Goal: Check status: Check status

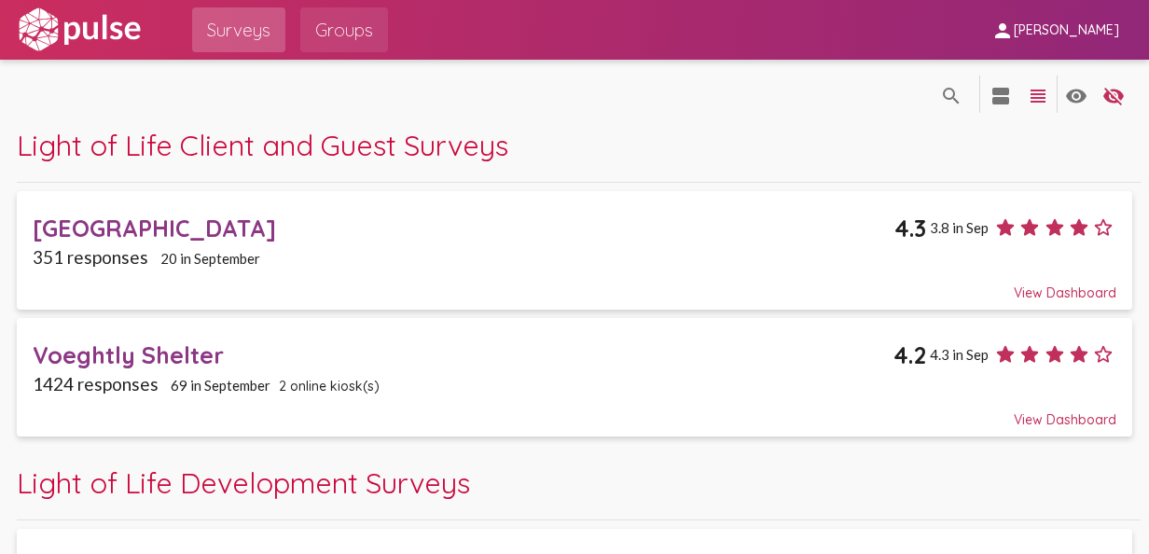
click at [333, 36] on span "Groups" at bounding box center [344, 30] width 58 height 34
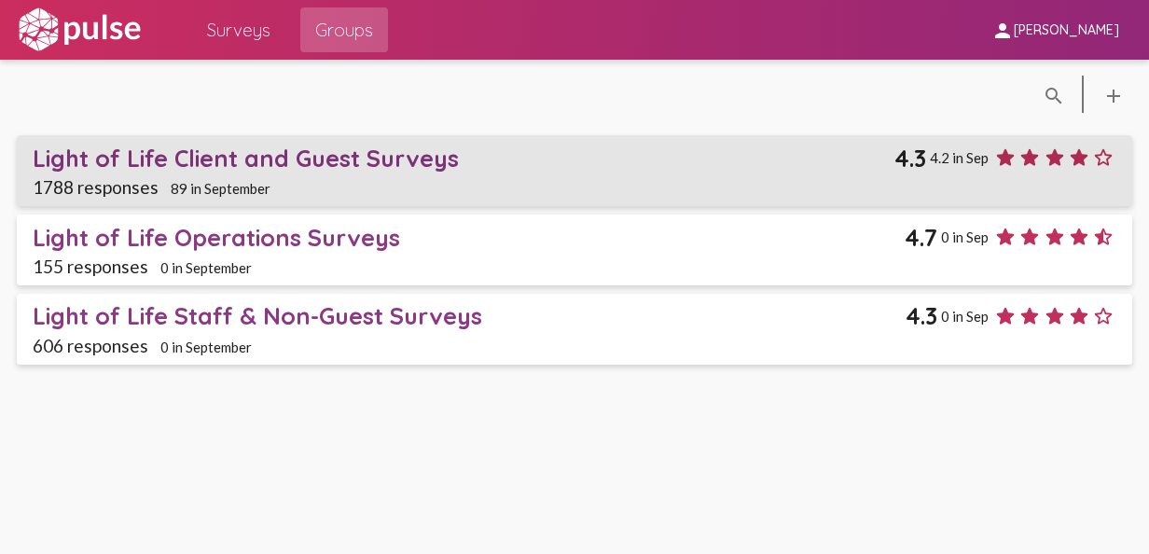
click at [317, 164] on div "Light of Life Client and Guest Surveys" at bounding box center [464, 158] width 862 height 29
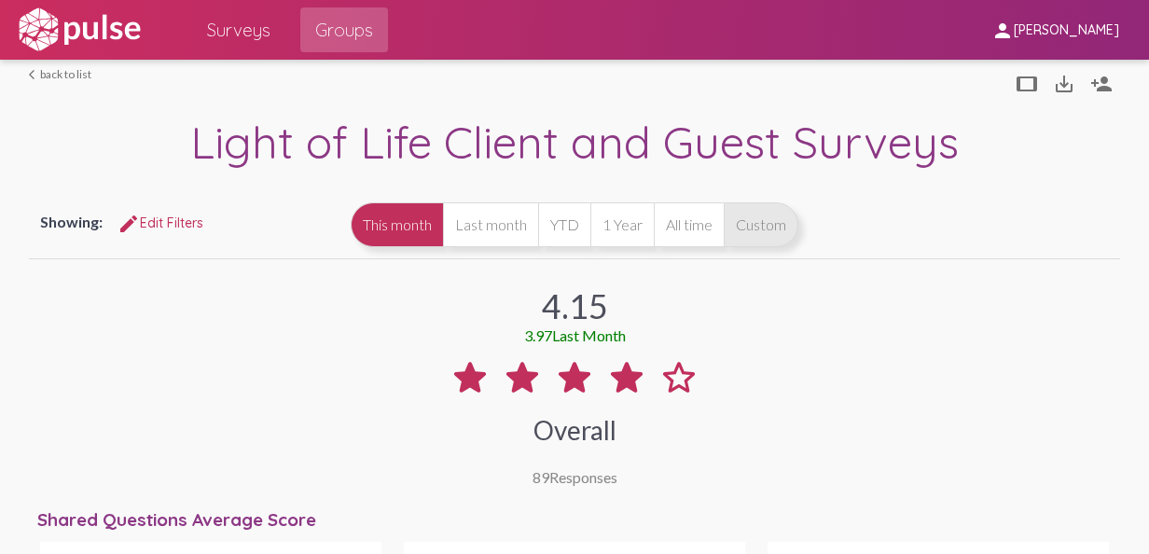
click at [799, 222] on button "Custom" at bounding box center [761, 224] width 75 height 45
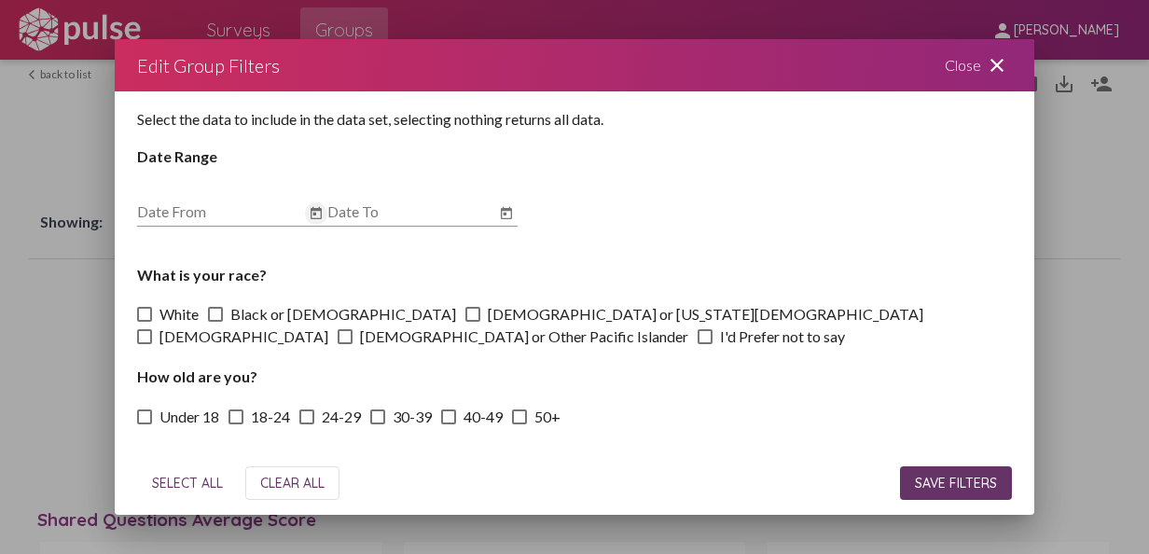
click at [319, 222] on icon "Open calendar" at bounding box center [316, 213] width 15 height 22
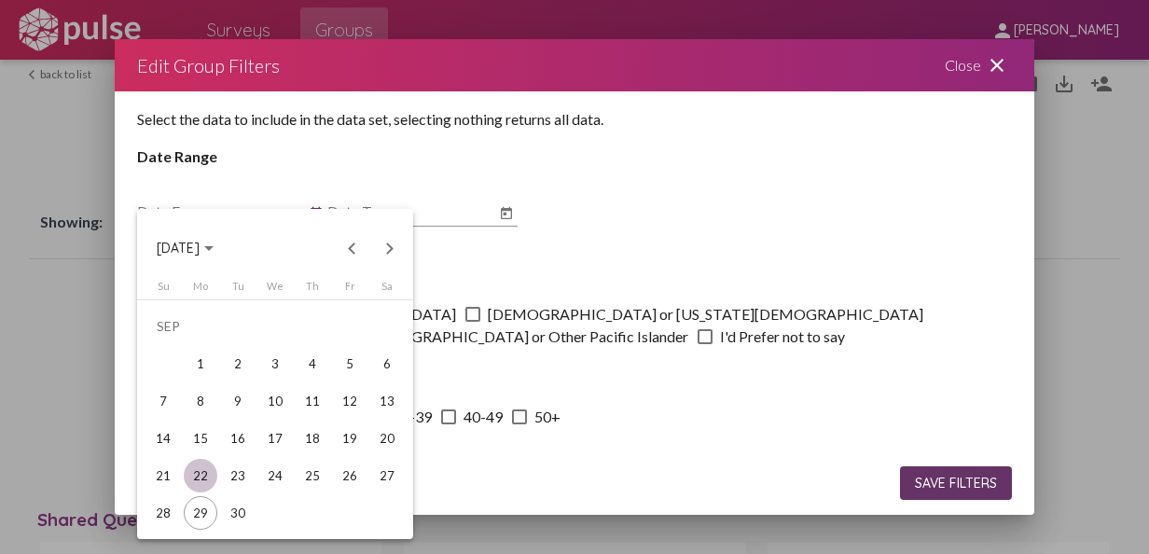
click at [202, 464] on div "22" at bounding box center [201, 476] width 34 height 34
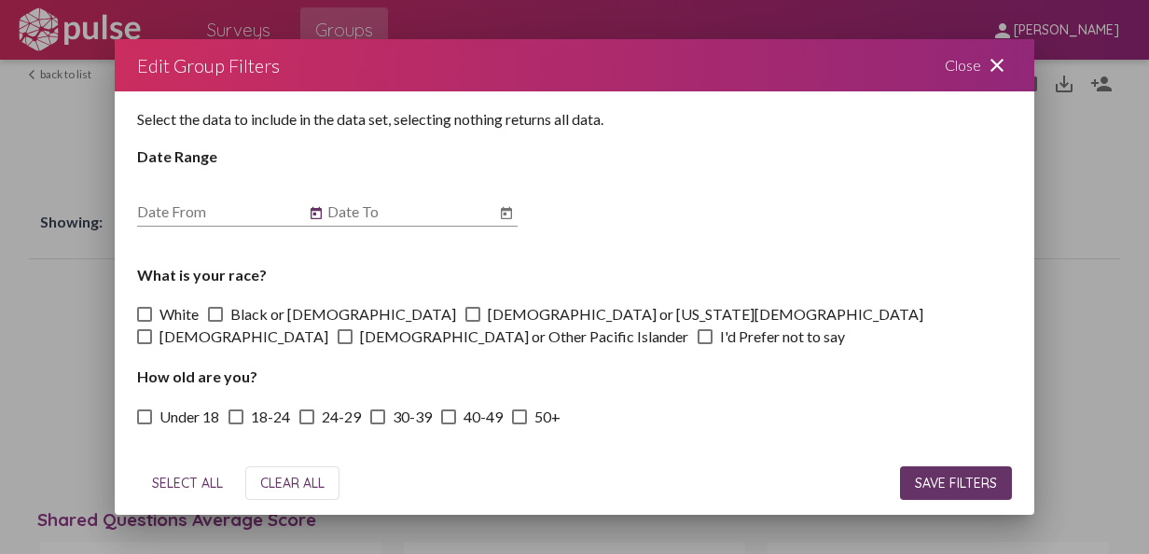
type input "[DATE]"
click at [508, 216] on icon "Open calendar" at bounding box center [506, 213] width 15 height 22
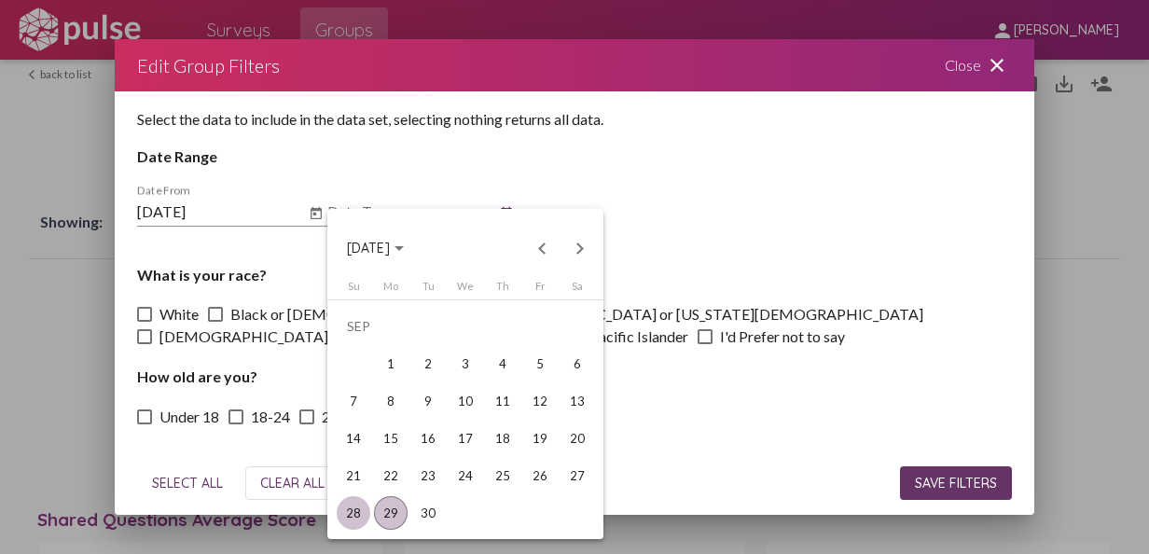
click at [362, 514] on div "28" at bounding box center [354, 513] width 34 height 34
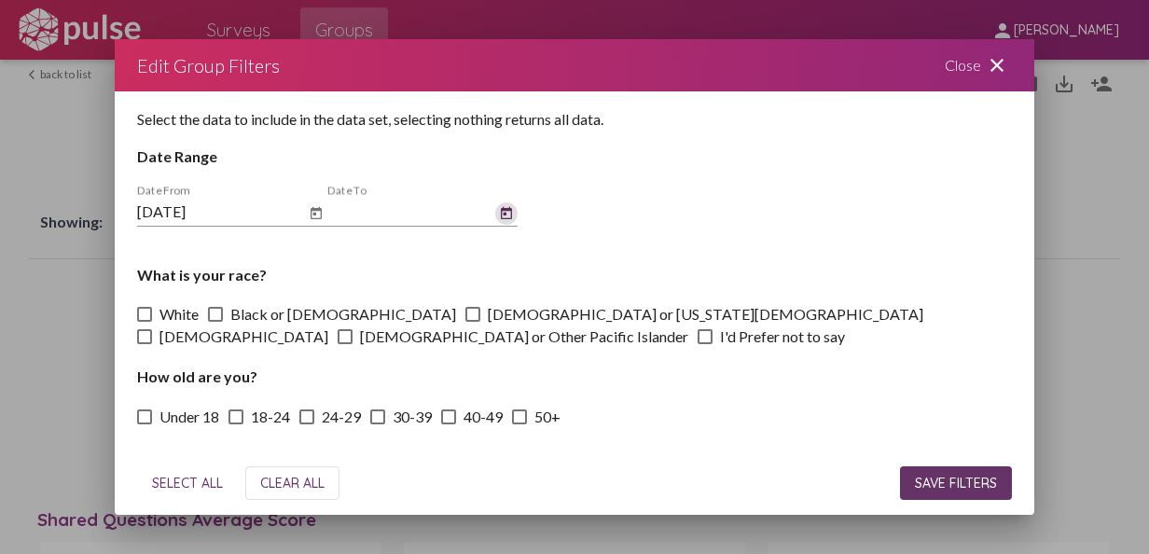
type input "[DATE]"
click at [957, 485] on span "SAVE FILTERS" at bounding box center [956, 483] width 82 height 17
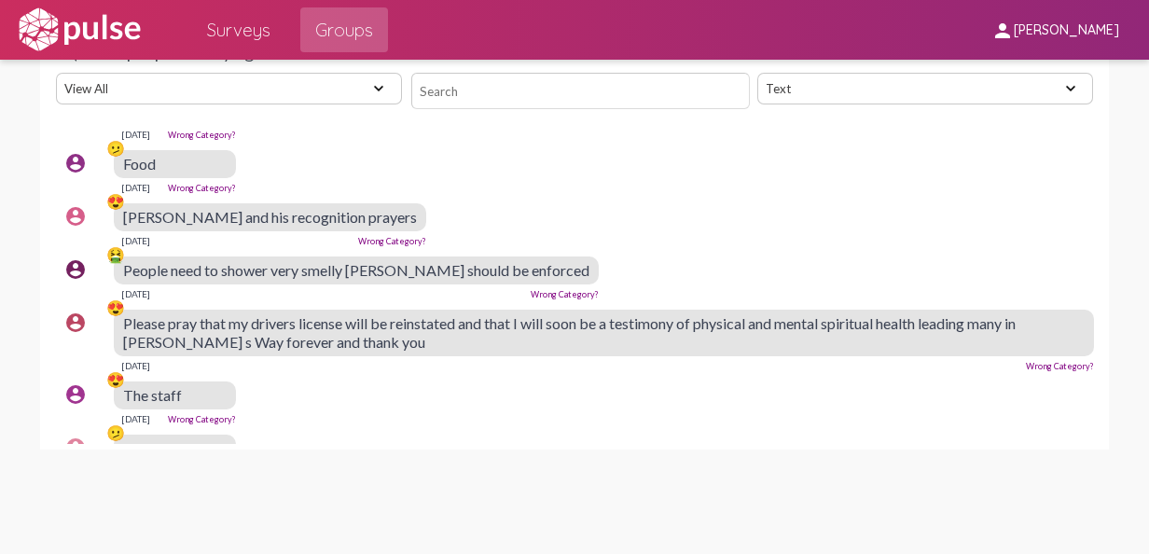
scroll to position [521, 0]
